Goal: Obtain resource: Obtain resource

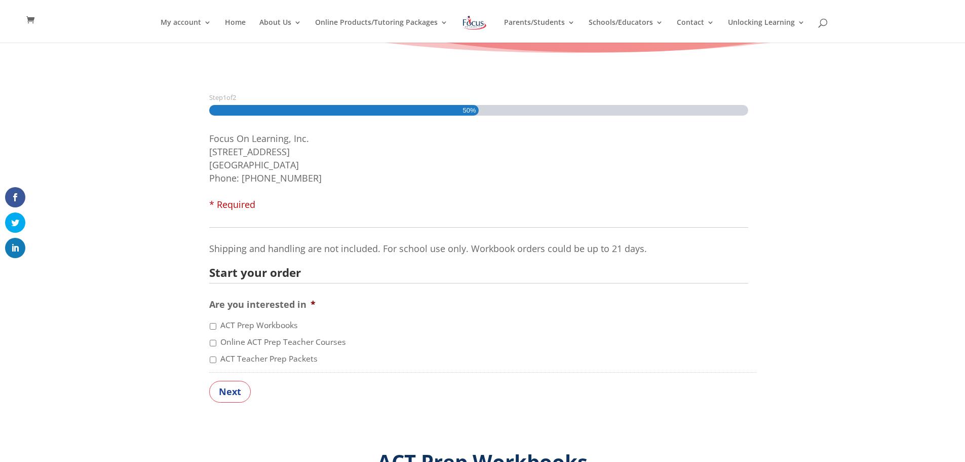
scroll to position [122, 0]
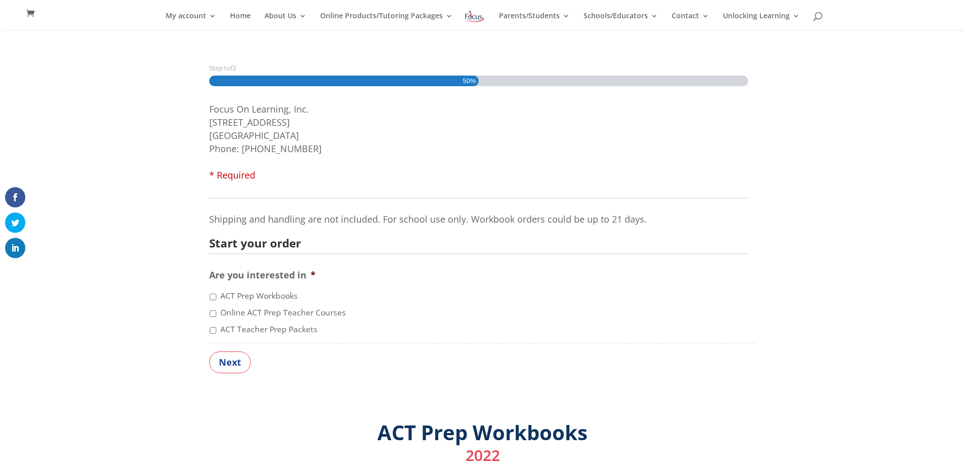
click at [213, 330] on input "ACT Teacher Prep Packets" at bounding box center [213, 330] width 7 height 7
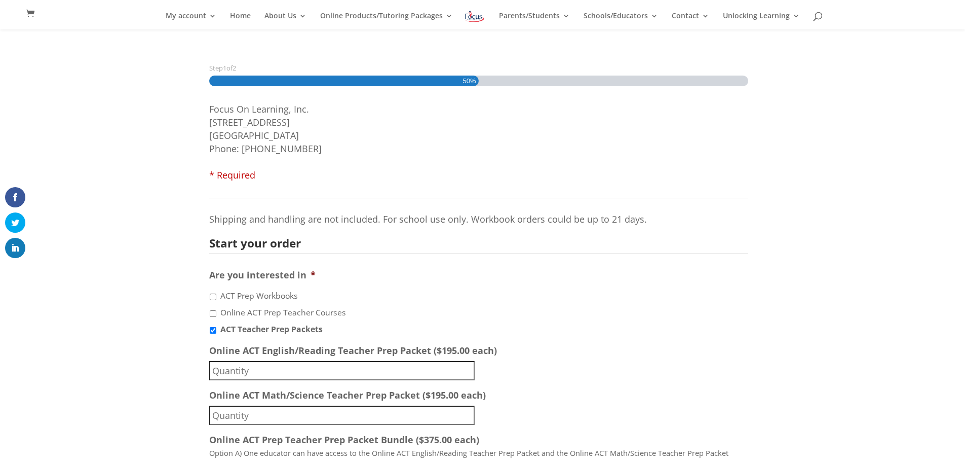
click at [214, 328] on input "ACT Teacher Prep Packets" at bounding box center [213, 330] width 7 height 7
checkbox input "false"
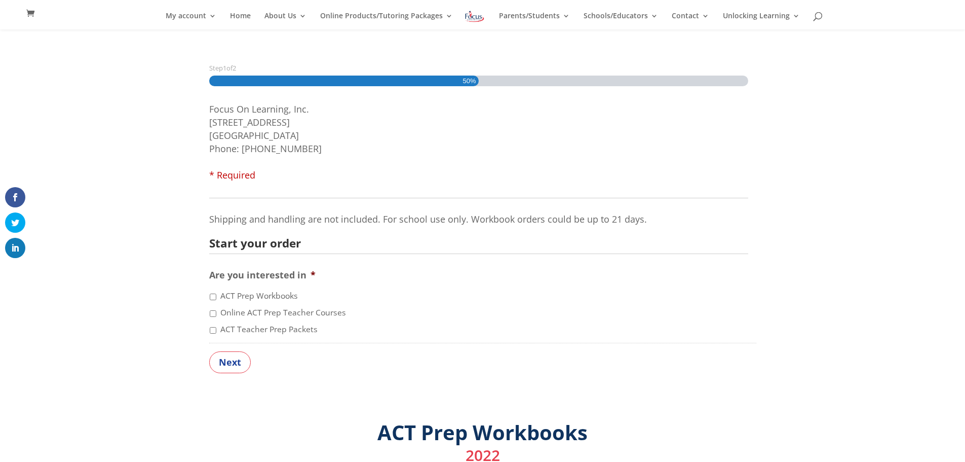
click at [214, 313] on input "Online ACT Prep Teacher Courses" at bounding box center [213, 313] width 7 height 7
checkbox input "true"
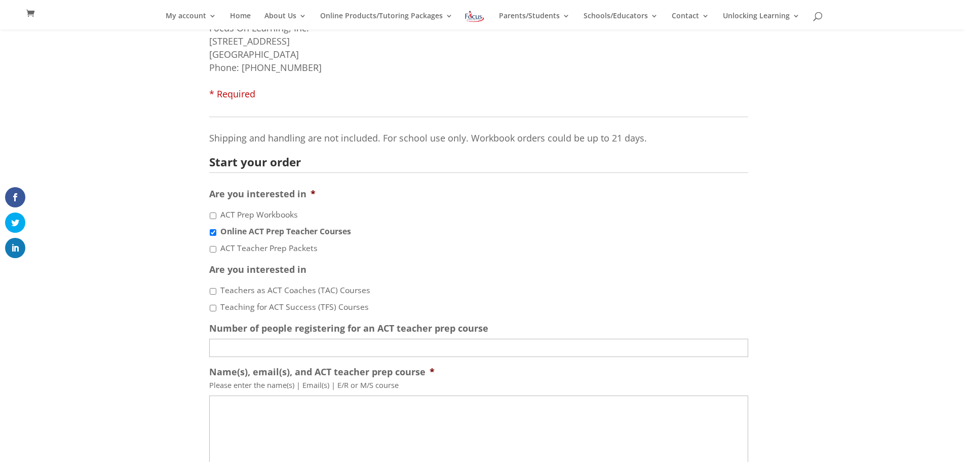
scroll to position [243, 0]
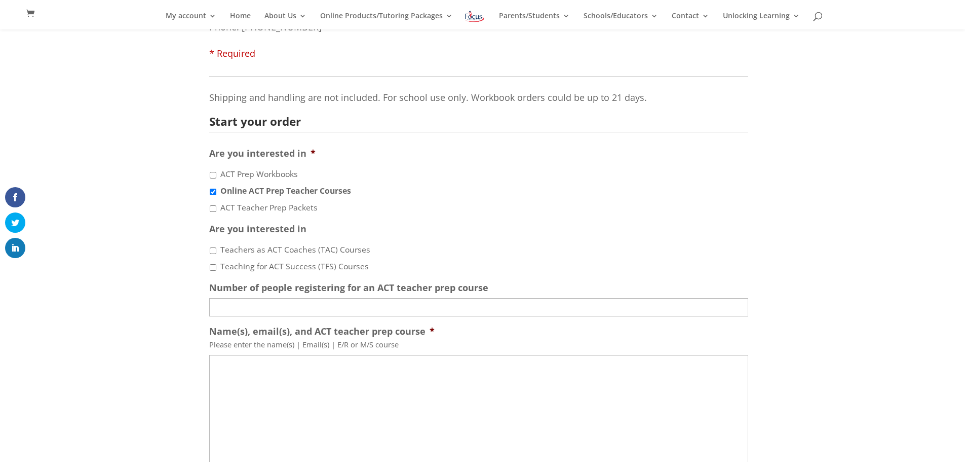
click at [215, 271] on li "Teaching for ACT Success (TFS) Courses" at bounding box center [482, 266] width 547 height 13
click at [215, 265] on input "Teaching for ACT Success (TFS) Courses" at bounding box center [213, 267] width 7 height 7
checkbox input "true"
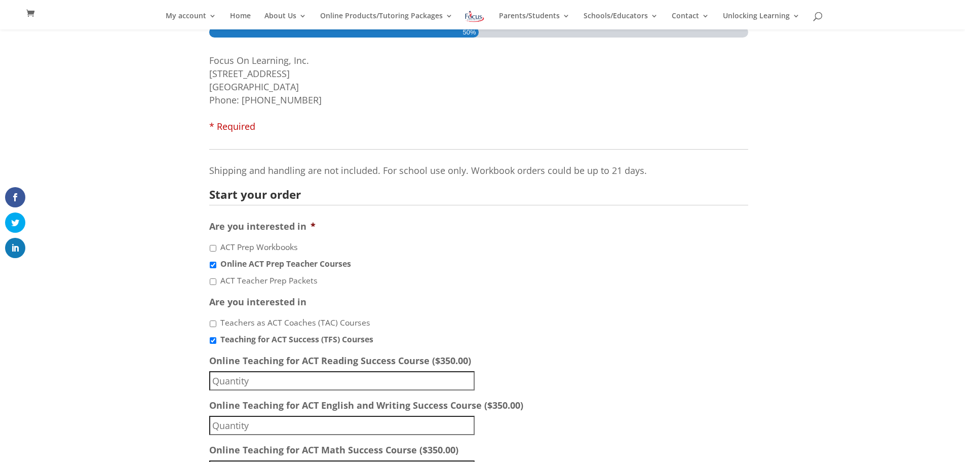
scroll to position [162, 0]
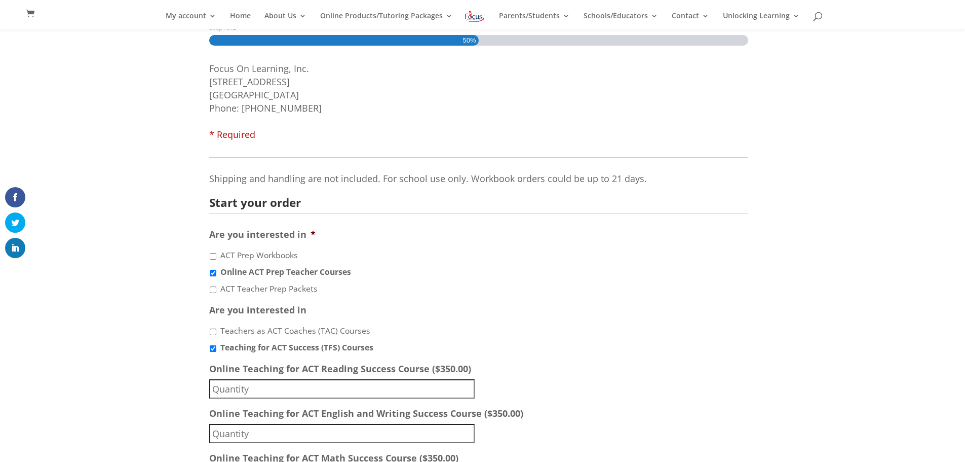
click at [212, 272] on input "Online ACT Prep Teacher Courses" at bounding box center [213, 273] width 7 height 7
checkbox input "false"
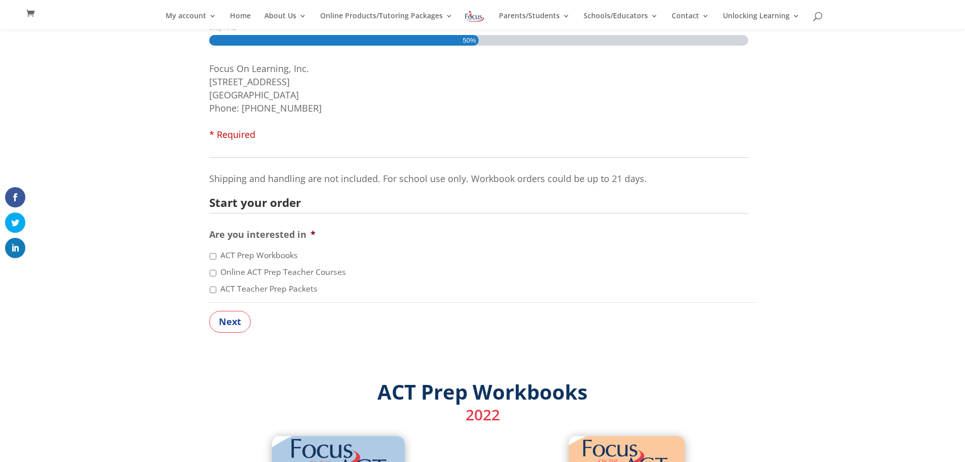
click at [211, 256] on input "ACT Prep Workbooks" at bounding box center [213, 256] width 7 height 7
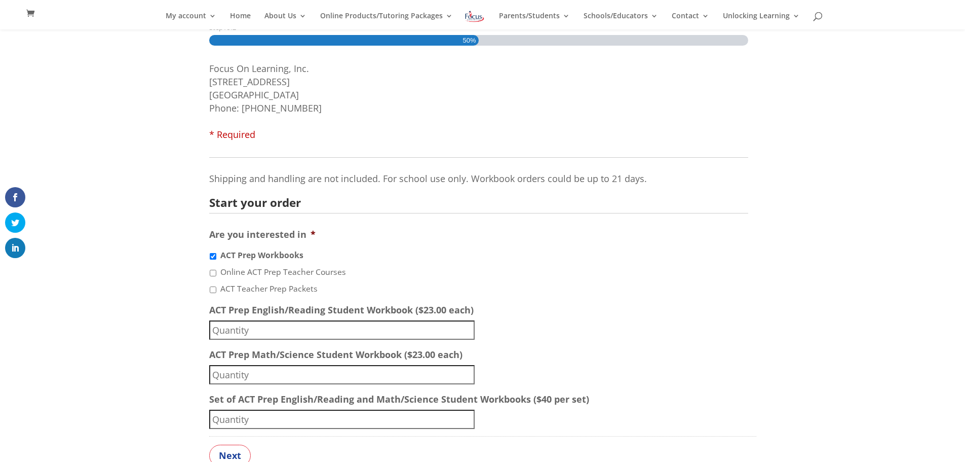
click at [211, 256] on input "ACT Prep Workbooks" at bounding box center [213, 256] width 7 height 7
checkbox input "false"
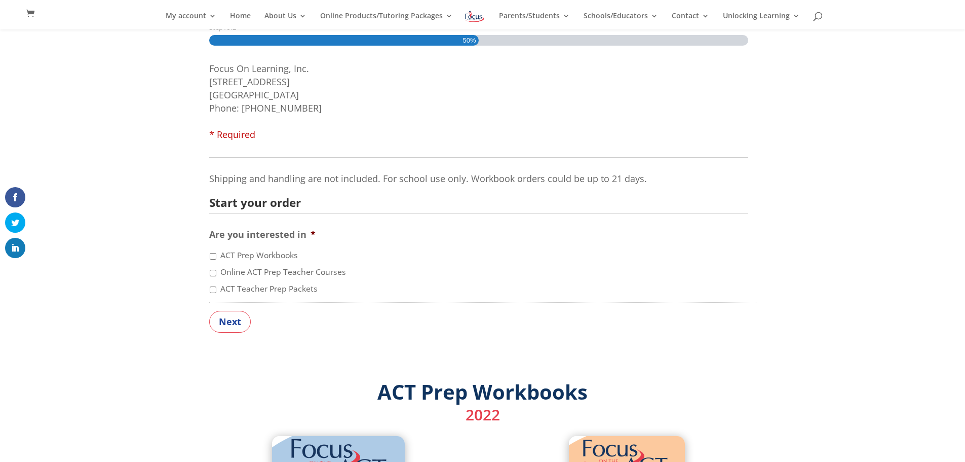
click at [159, 161] on div "Step 1 of 2 50% Focus On Learning, Inc. [STREET_ADDRESS] Phone: [PHONE_NUMBER] …" at bounding box center [482, 199] width 965 height 366
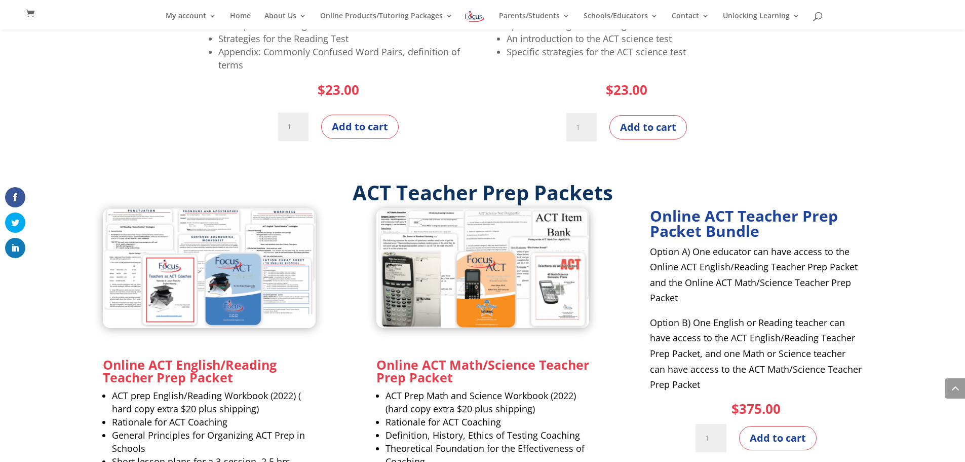
scroll to position [811, 0]
